Goal: Task Accomplishment & Management: Manage account settings

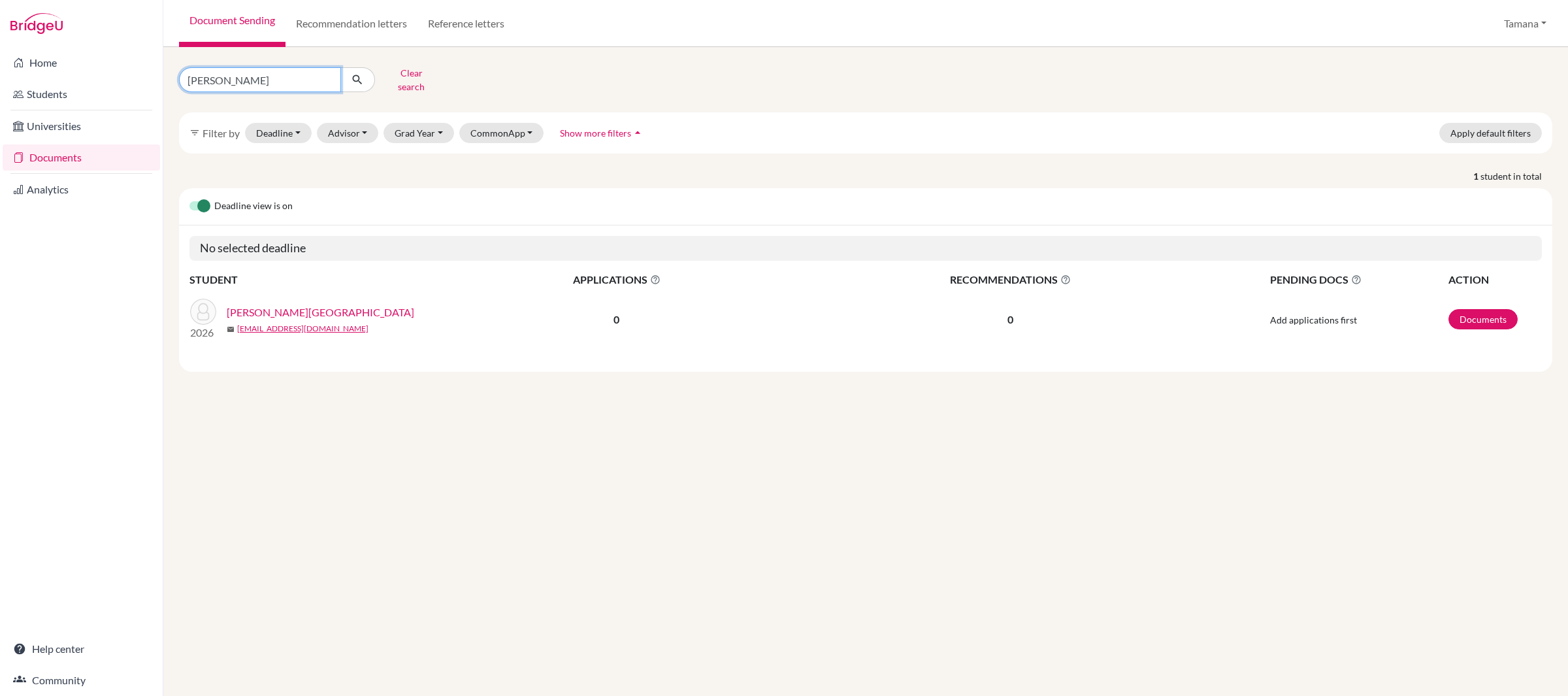
click at [236, 71] on input "[PERSON_NAME]" at bounding box center [260, 80] width 162 height 25
click at [236, 71] on input "varsha" at bounding box center [260, 80] width 162 height 25
type input "hyeon"
click button "submit" at bounding box center [358, 80] width 35 height 25
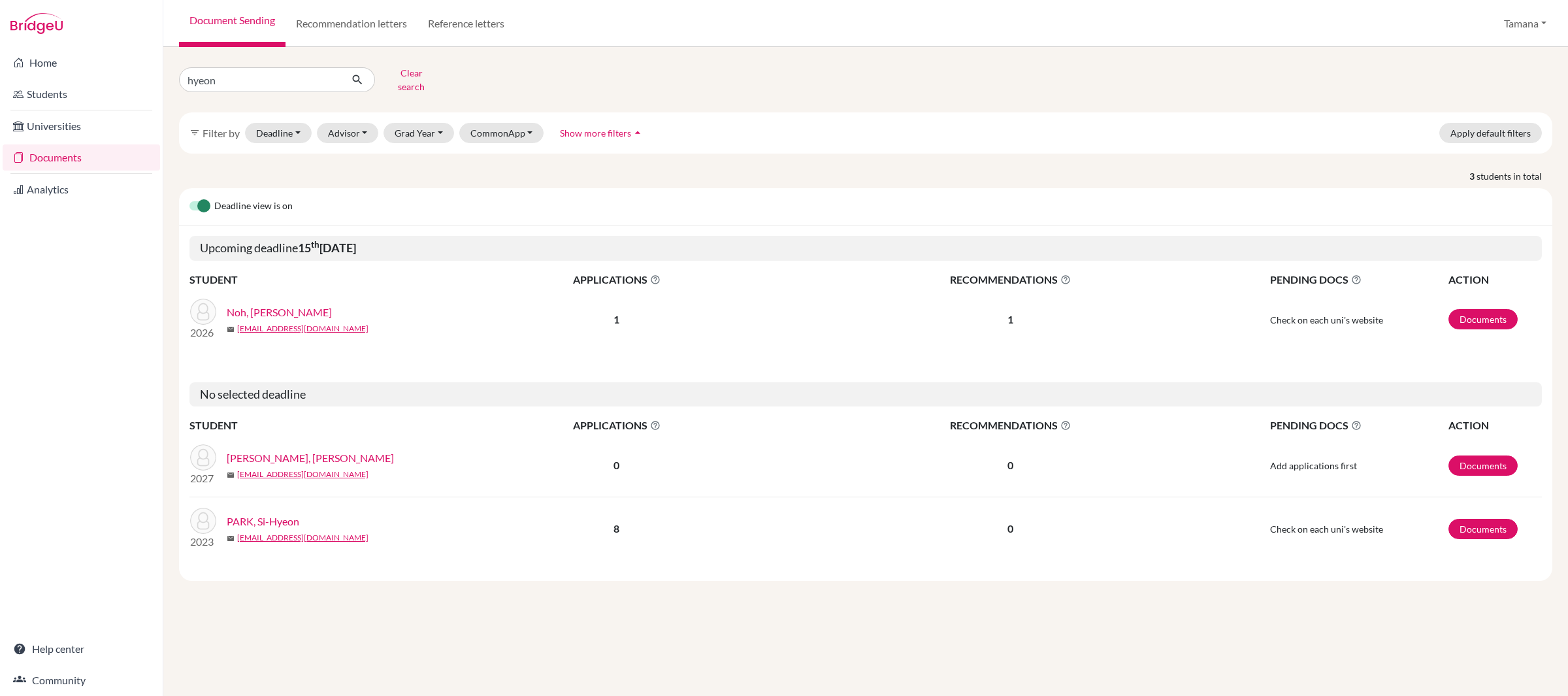
click at [287, 306] on link "Noh, [PERSON_NAME]" at bounding box center [279, 313] width 105 height 16
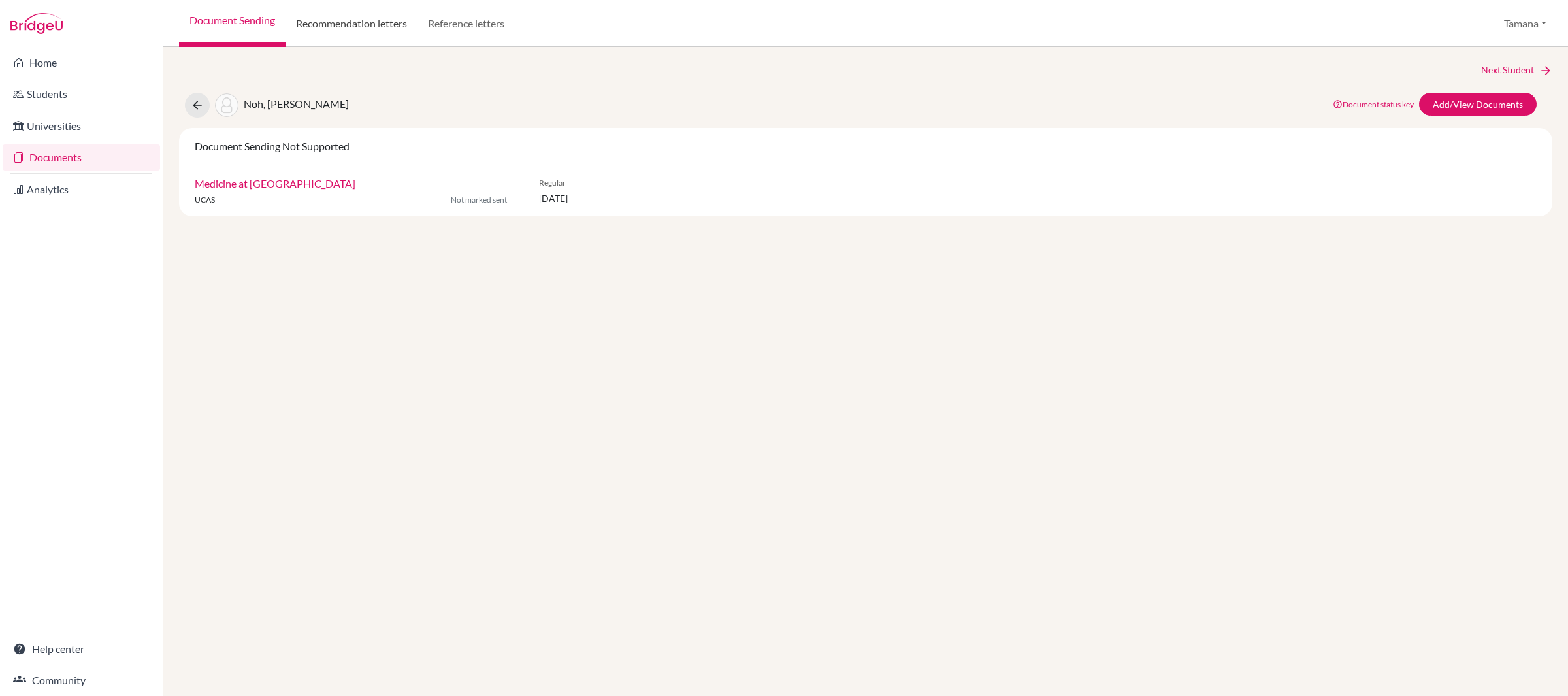
click at [352, 27] on link "Recommendation letters" at bounding box center [351, 24] width 132 height 47
click at [454, 22] on link "Reference letters" at bounding box center [466, 24] width 97 height 47
click at [1464, 110] on link "Add/View Documents" at bounding box center [1478, 104] width 117 height 23
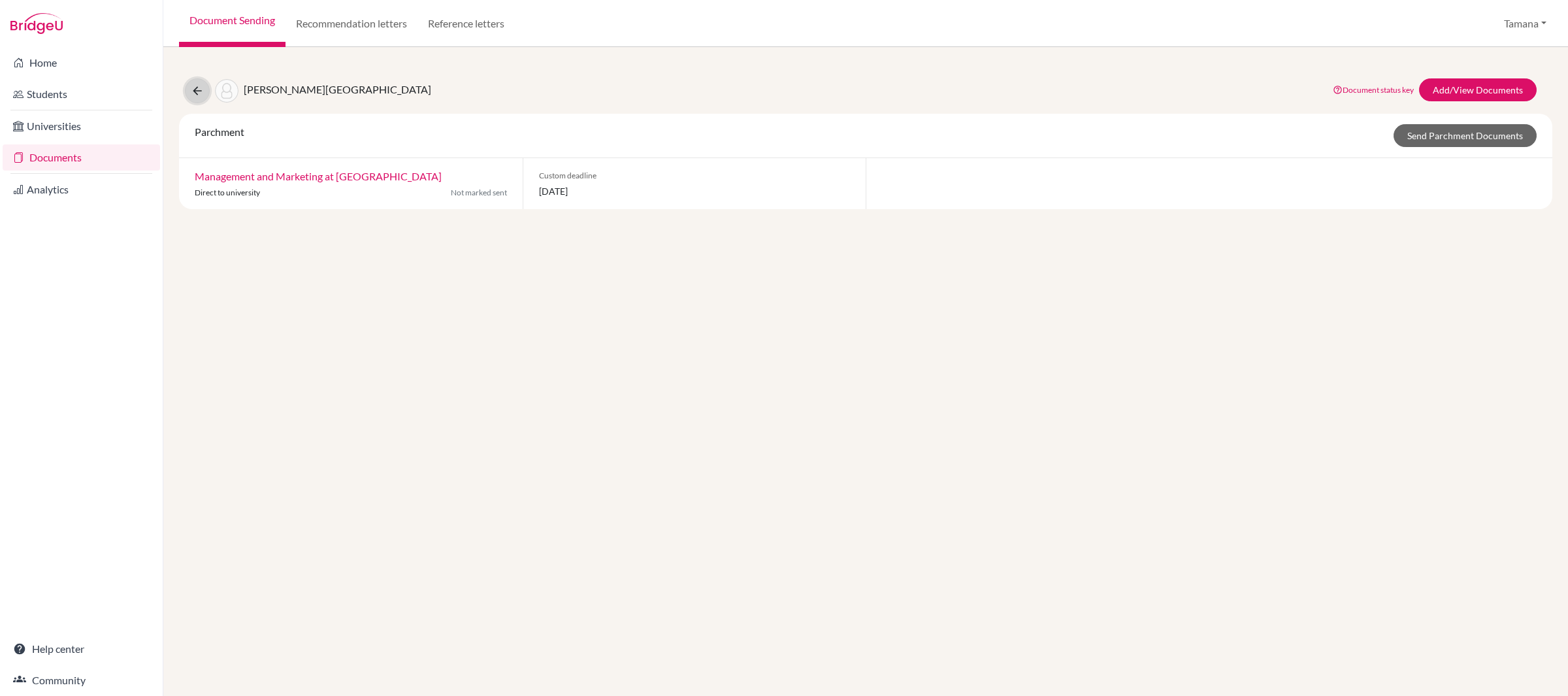
click at [194, 91] on icon at bounding box center [197, 90] width 13 height 13
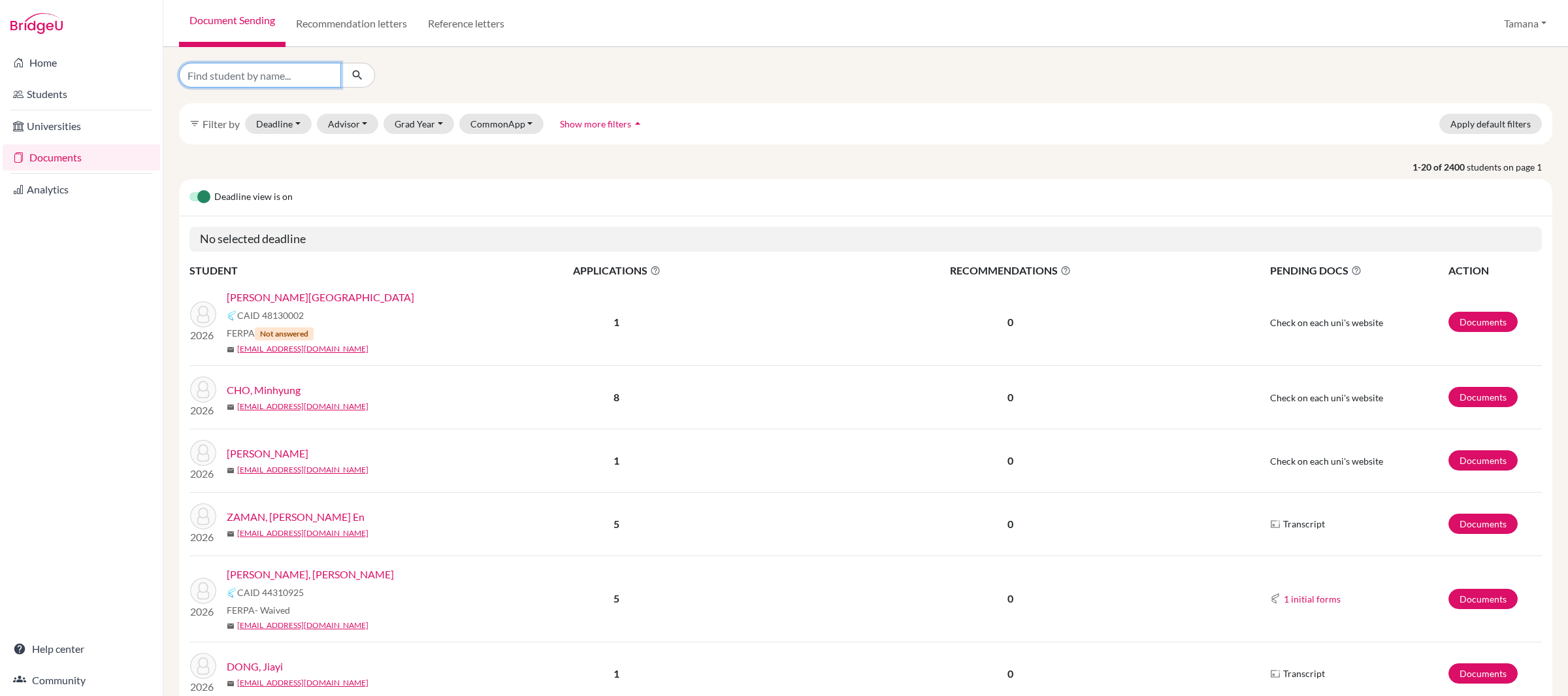
click at [251, 79] on input "Find student by name..." at bounding box center [260, 75] width 162 height 25
type input "hyeon"
click button "submit" at bounding box center [358, 75] width 35 height 25
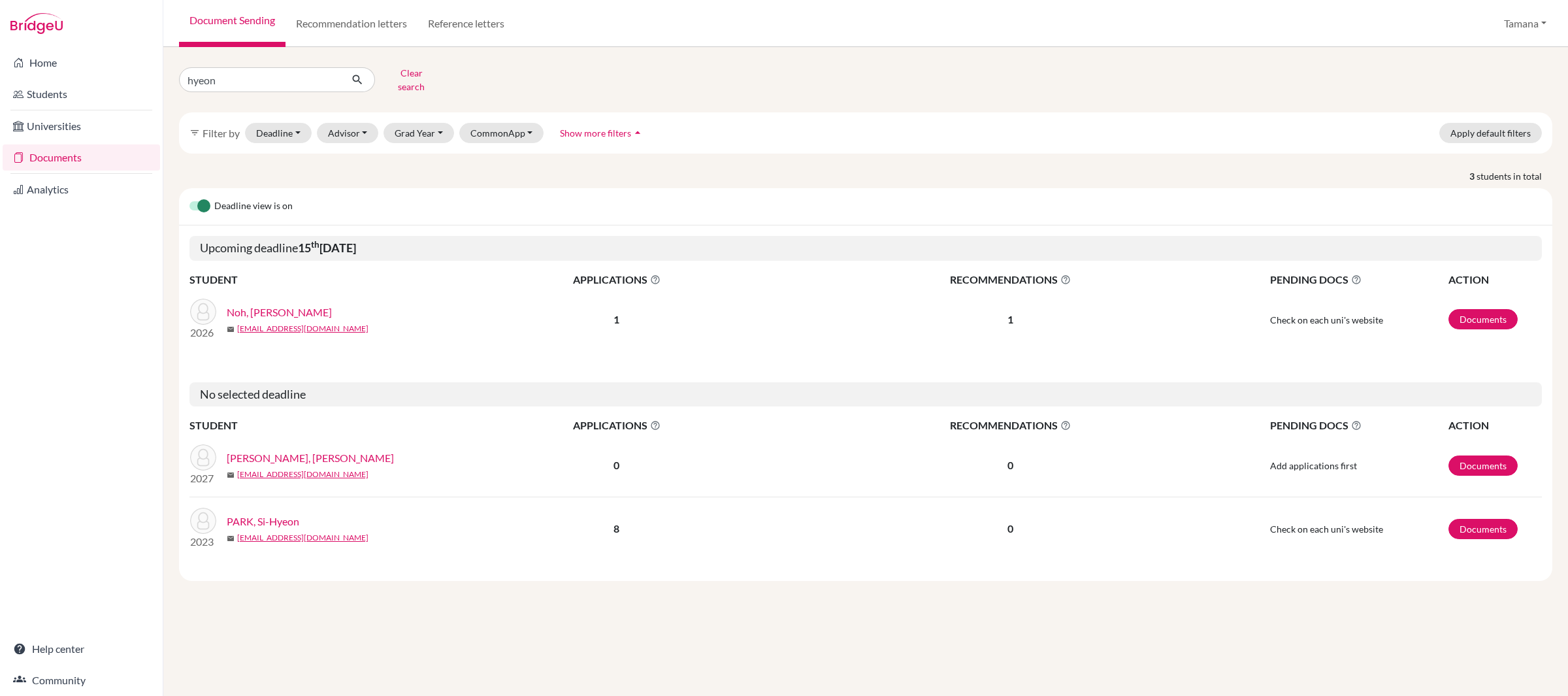
click at [264, 305] on link "Noh, [PERSON_NAME]" at bounding box center [279, 313] width 105 height 16
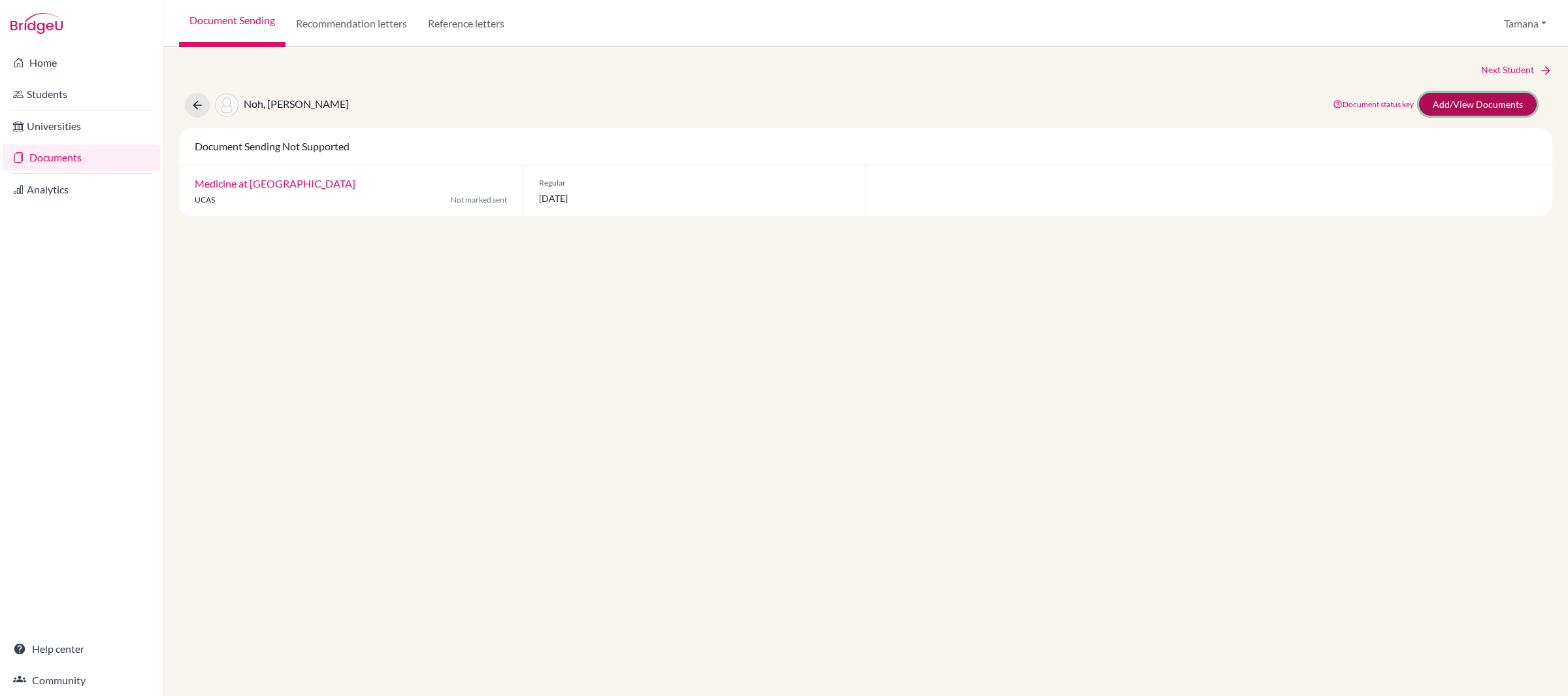
click at [1500, 99] on link "Add/View Documents" at bounding box center [1478, 104] width 117 height 23
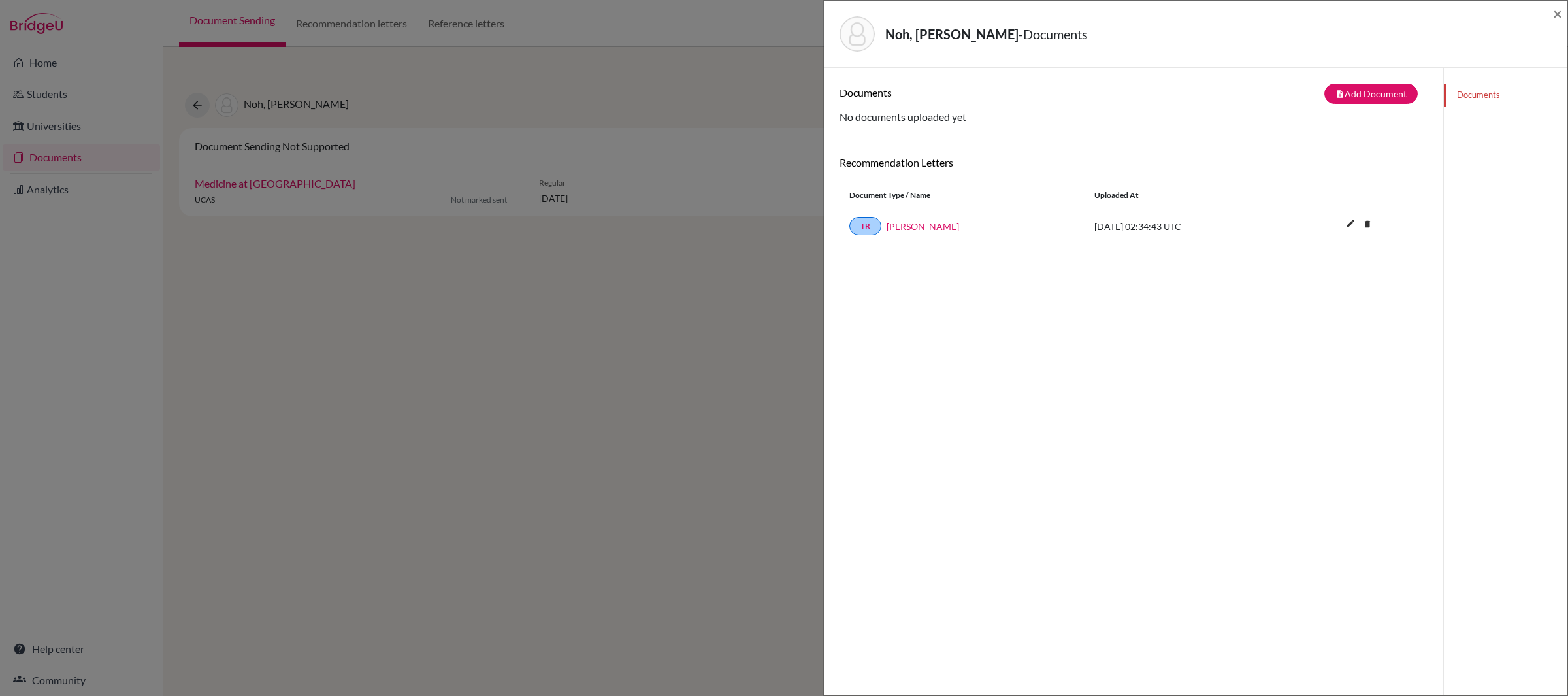
scroll to position [6, 0]
click at [1557, 11] on span "×" at bounding box center [1557, 13] width 9 height 19
